Goal: Task Accomplishment & Management: Manage account settings

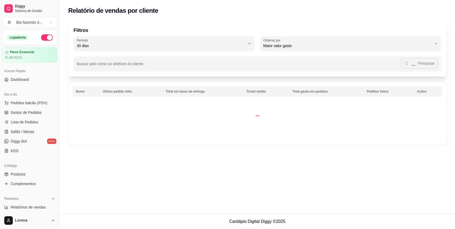
select select "30"
select select "HIGHEST_TOTAL_SPENT_WITH_ORDERS"
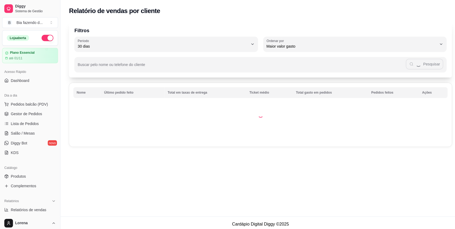
scroll to position [35, 0]
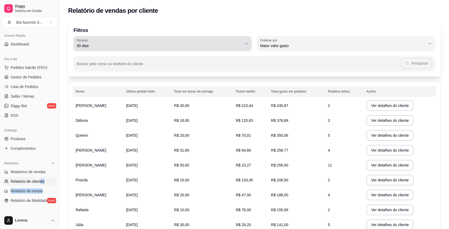
click at [241, 38] on button "Período 30 dias" at bounding box center [163, 43] width 178 height 15
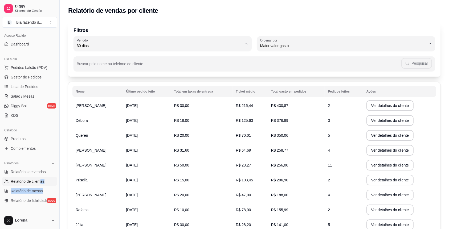
click at [184, 113] on span "60 dias" at bounding box center [160, 110] width 158 height 5
type input "60"
select select "60"
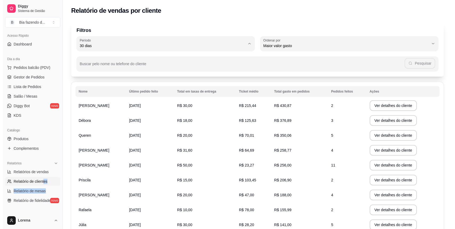
scroll to position [5, 0]
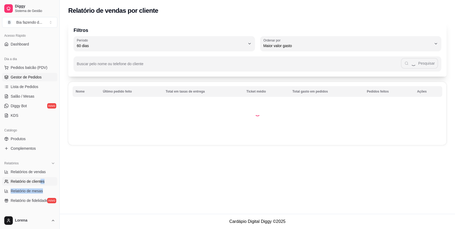
click at [29, 76] on span "Gestor de Pedidos" at bounding box center [26, 77] width 31 height 5
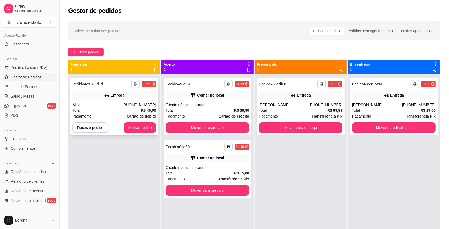
click at [141, 107] on div "[PHONE_NUMBER]" at bounding box center [140, 104] width 34 height 5
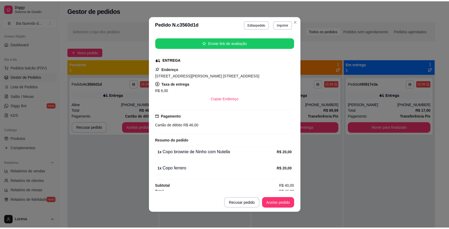
scroll to position [66, 0]
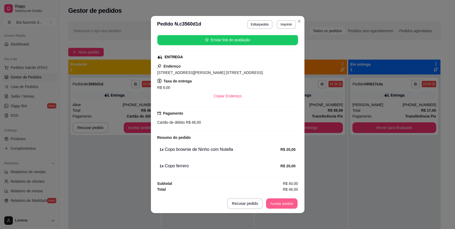
click at [279, 201] on button "Aceitar pedido" at bounding box center [281, 204] width 31 height 10
click at [282, 200] on button "Aceitar pedido" at bounding box center [281, 203] width 32 height 11
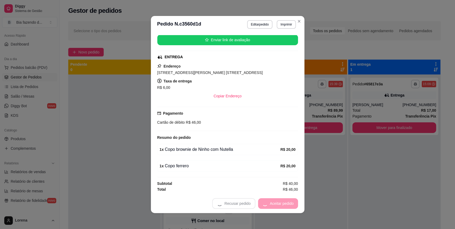
click at [282, 200] on div "Recusar pedido Aceitar pedido" at bounding box center [255, 203] width 86 height 11
click at [282, 200] on button "Mover para preparo" at bounding box center [276, 203] width 41 height 11
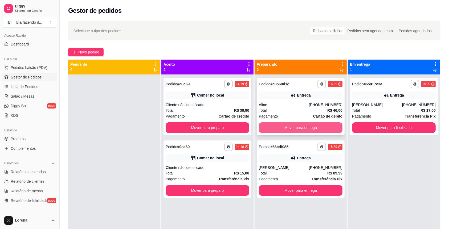
click at [303, 125] on button "Mover para entrega" at bounding box center [301, 128] width 84 height 11
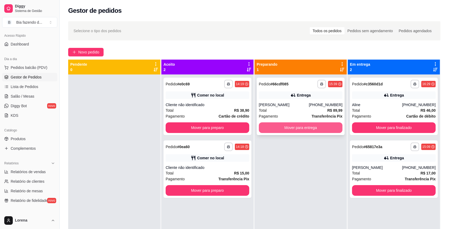
click at [303, 124] on button "Mover para entrega" at bounding box center [301, 128] width 84 height 11
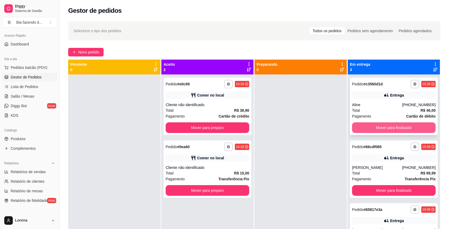
click at [412, 128] on button "Mover para finalizado" at bounding box center [394, 128] width 84 height 11
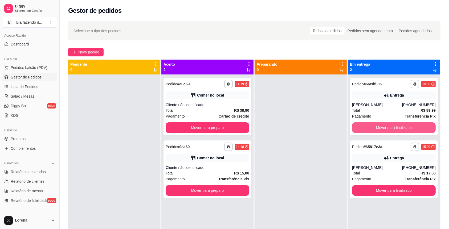
click at [412, 128] on button "Mover para finalizado" at bounding box center [394, 128] width 84 height 11
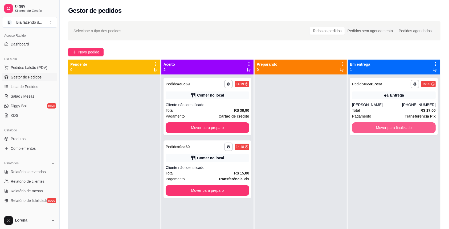
click at [412, 128] on button "Mover para finalizado" at bounding box center [394, 128] width 84 height 11
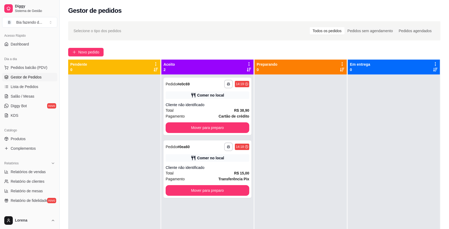
click at [270, 90] on div at bounding box center [301, 189] width 92 height 229
